Goal: Entertainment & Leisure: Consume media (video, audio)

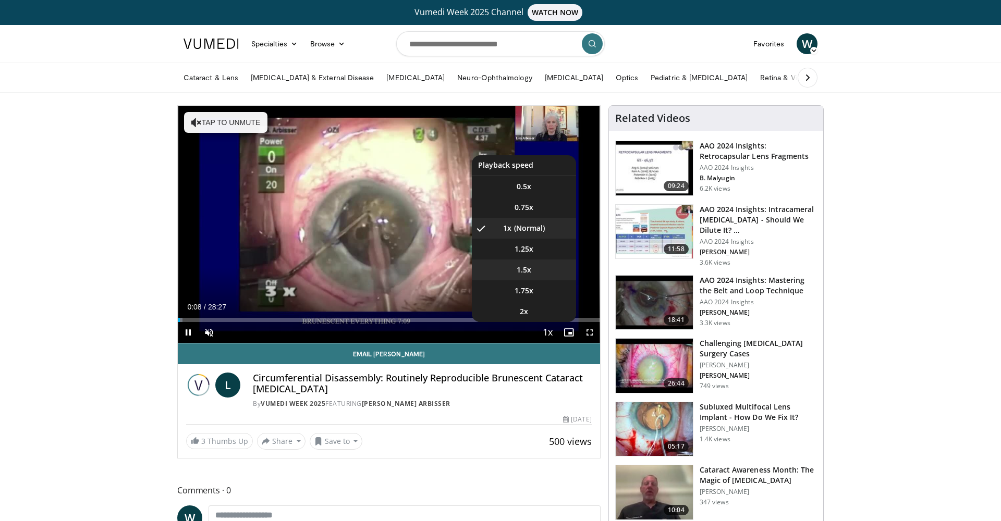
click at [518, 272] on span "1.5x" at bounding box center [524, 270] width 15 height 10
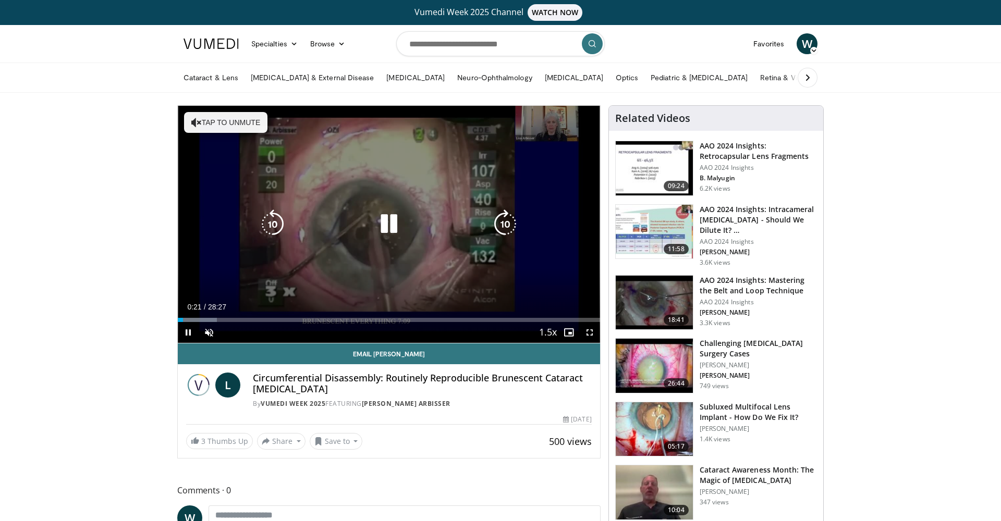
click at [218, 122] on button "Tap to unmute" at bounding box center [225, 122] width 83 height 21
click at [392, 226] on icon "Video Player" at bounding box center [388, 224] width 29 height 29
click at [386, 226] on icon "Video Player" at bounding box center [388, 224] width 29 height 29
click at [385, 227] on icon "Video Player" at bounding box center [388, 224] width 29 height 29
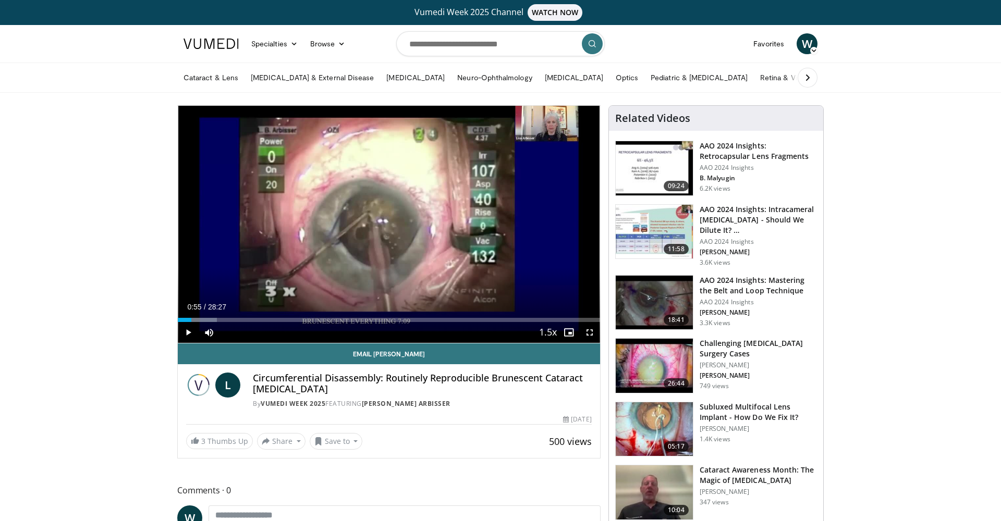
click at [199, 322] on div "Progress Bar" at bounding box center [197, 320] width 39 height 4
click at [192, 322] on span "Video Player" at bounding box center [188, 332] width 21 height 21
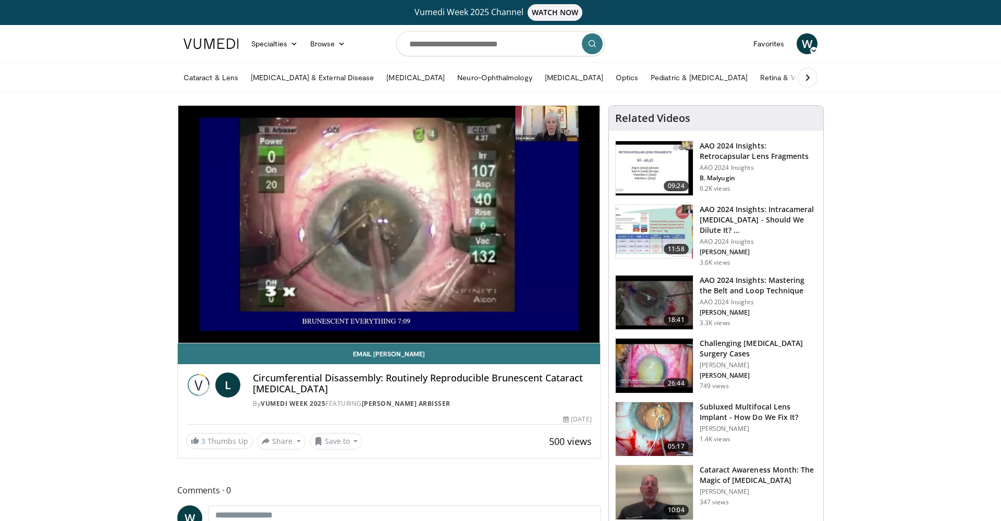
click at [185, 321] on div "10 seconds Tap to unmute" at bounding box center [389, 224] width 422 height 237
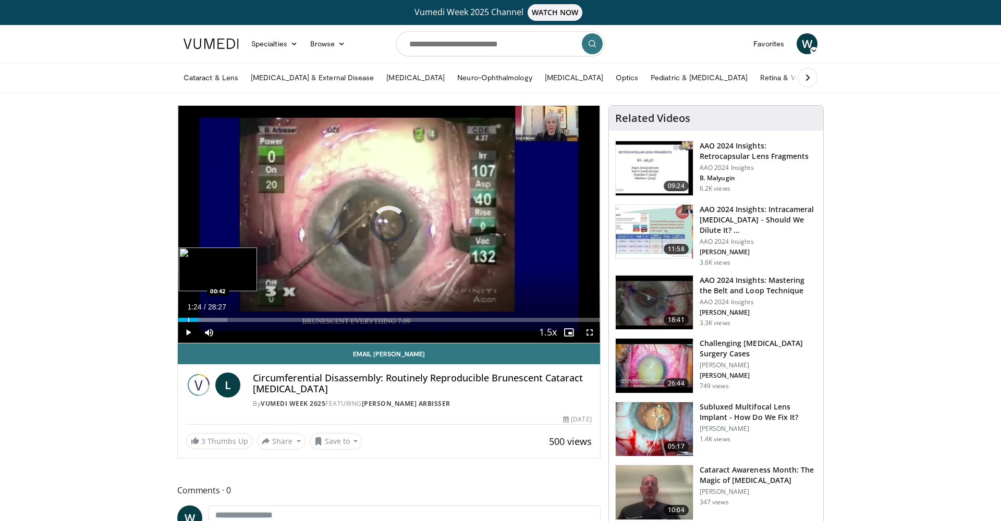
click at [188, 321] on div "Loaded : 11.72% 01:24 00:42" at bounding box center [389, 320] width 422 height 4
click at [184, 321] on div "Progress Bar" at bounding box center [184, 320] width 1 height 4
click at [190, 332] on span "Video Player" at bounding box center [188, 332] width 21 height 21
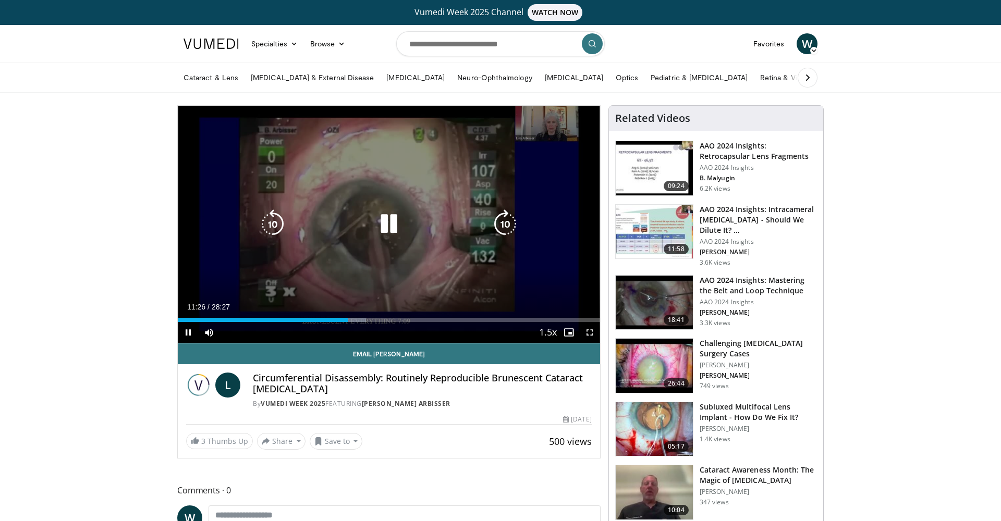
click at [392, 226] on icon "Video Player" at bounding box center [388, 224] width 29 height 29
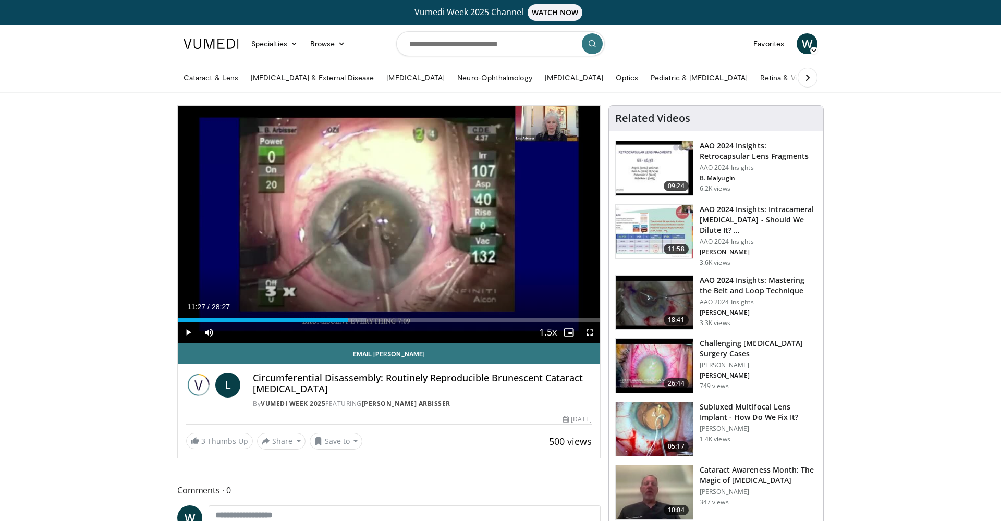
click at [188, 331] on span "Video Player" at bounding box center [188, 332] width 21 height 21
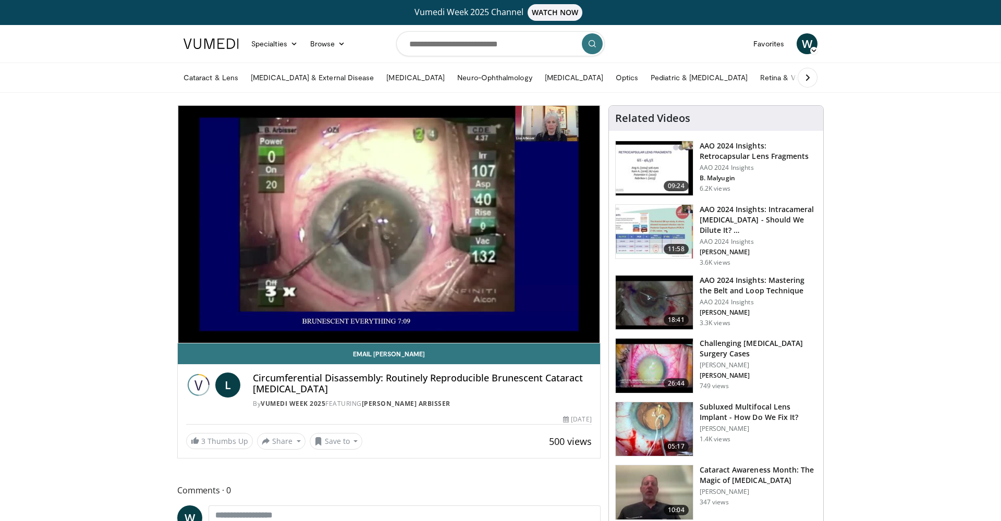
click at [652, 230] on img at bounding box center [654, 232] width 77 height 54
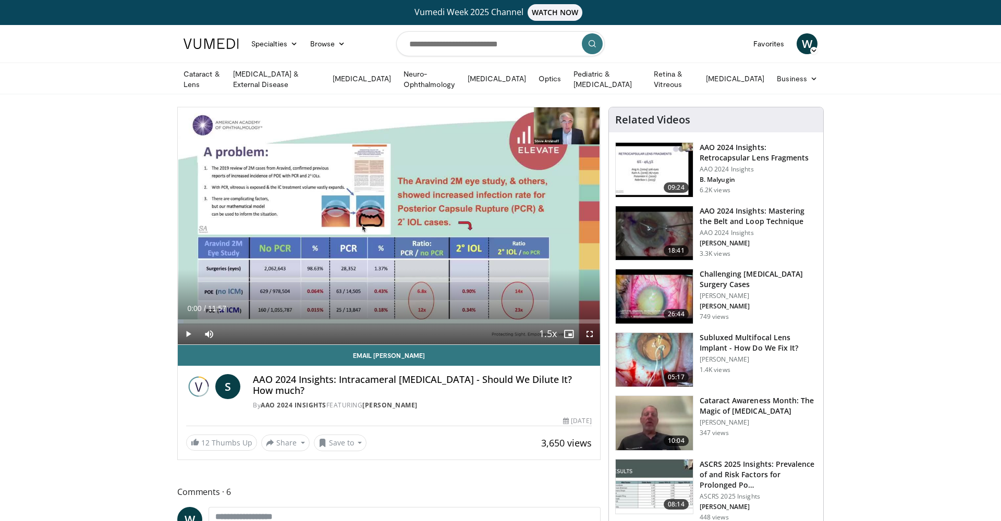
click at [185, 335] on span "Video Player" at bounding box center [188, 334] width 21 height 21
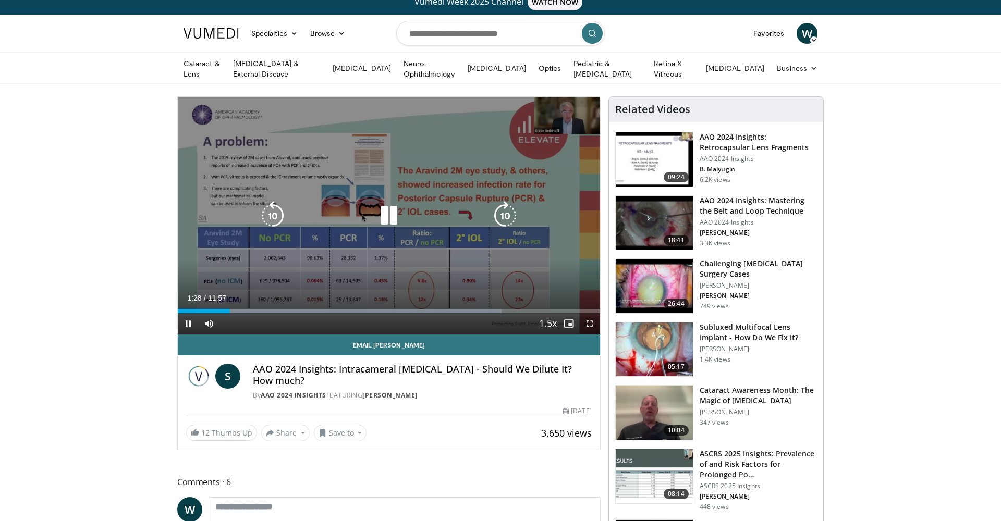
scroll to position [24, 0]
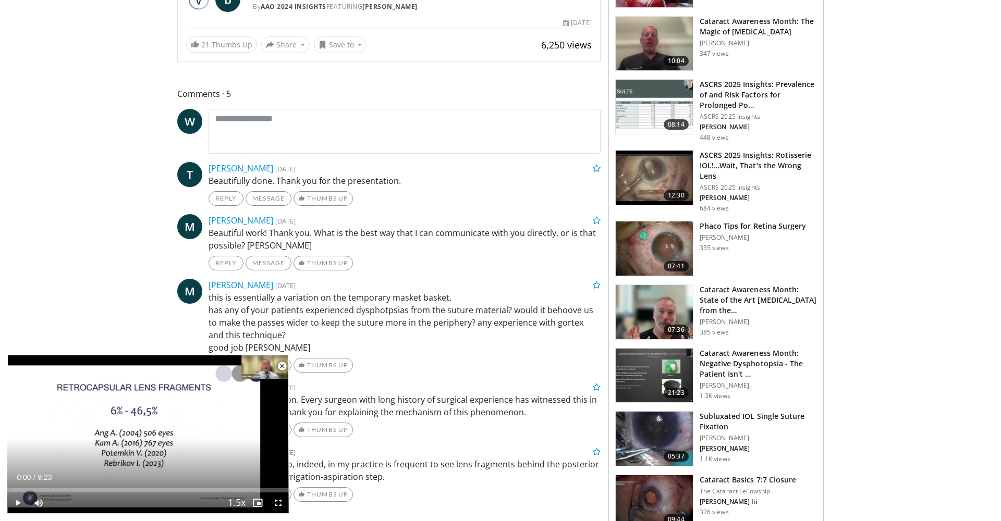
scroll to position [390, 0]
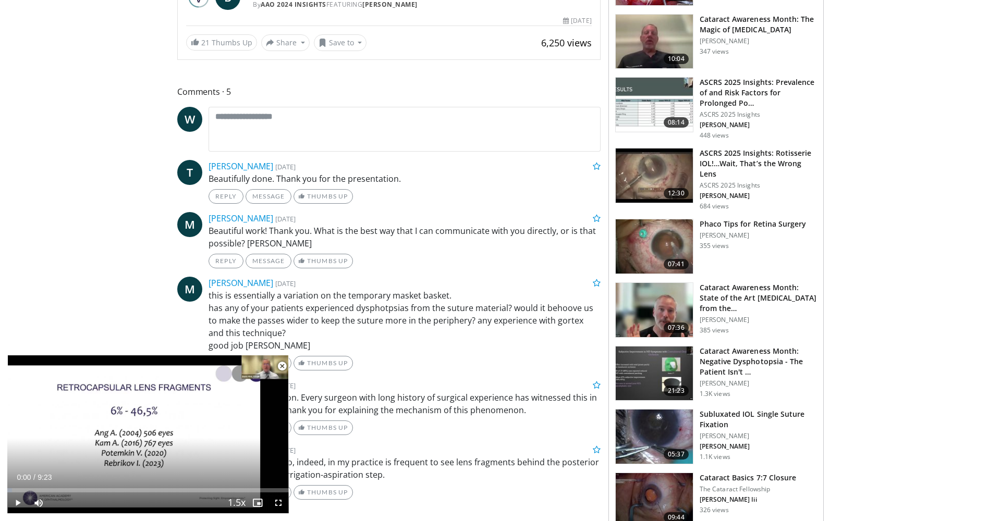
click at [648, 305] on img at bounding box center [654, 310] width 77 height 54
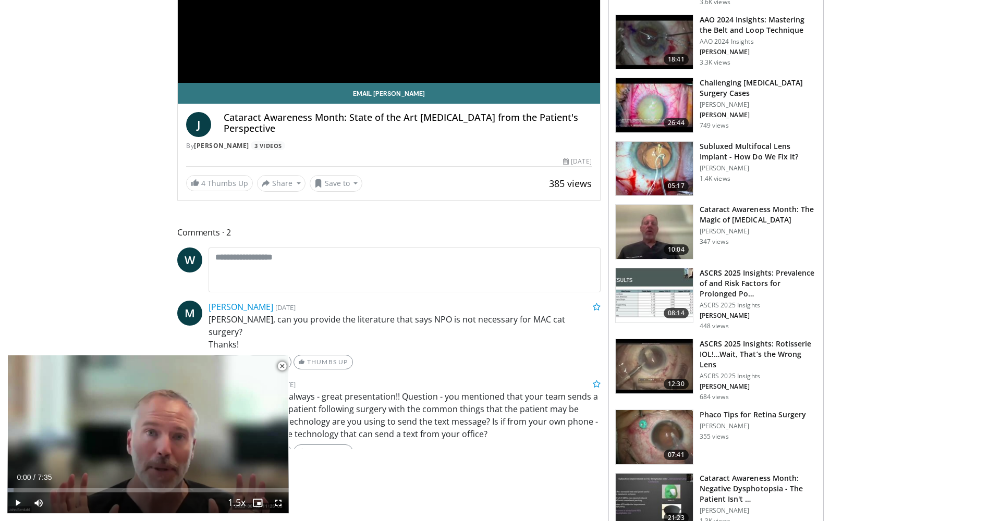
scroll to position [77, 0]
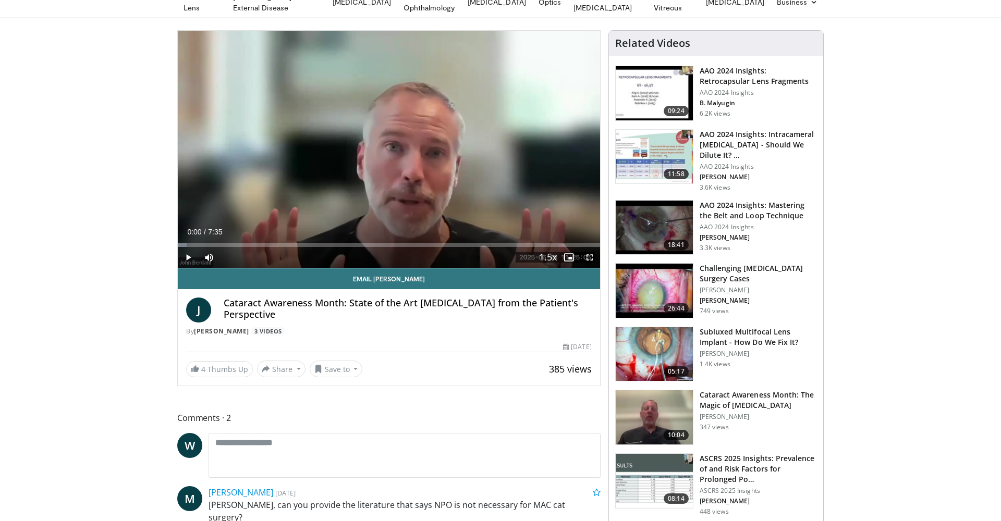
click at [188, 254] on span "Video Player" at bounding box center [188, 257] width 21 height 21
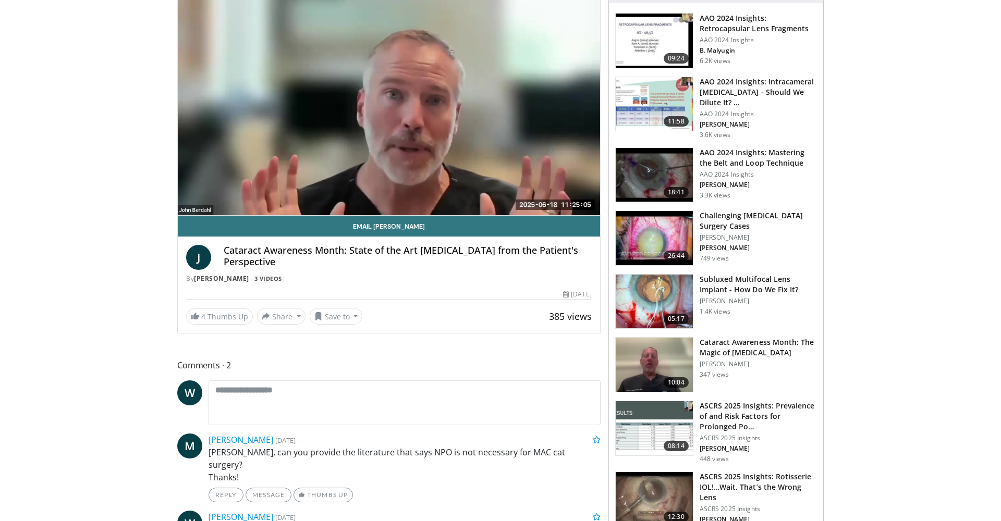
scroll to position [0, 0]
